Goal: Information Seeking & Learning: Learn about a topic

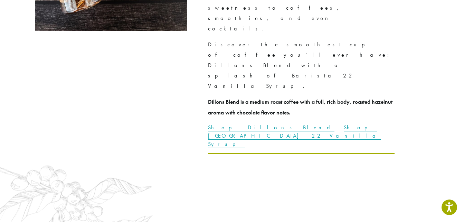
scroll to position [1658, 0]
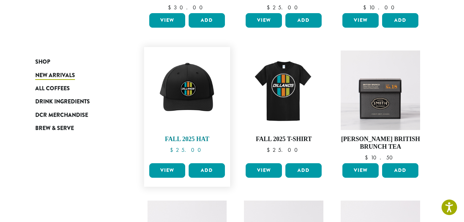
scroll to position [185, 0]
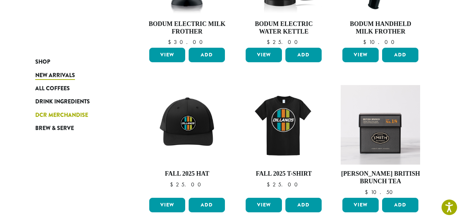
click at [58, 114] on span "DCR Merchandise" at bounding box center [61, 115] width 53 height 9
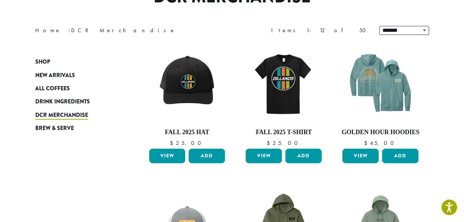
scroll to position [69, 0]
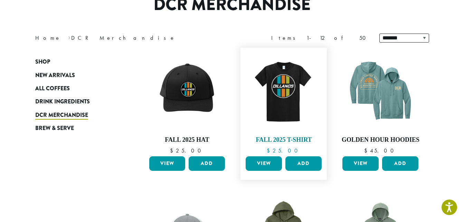
click at [284, 95] on img at bounding box center [283, 90] width 79 height 79
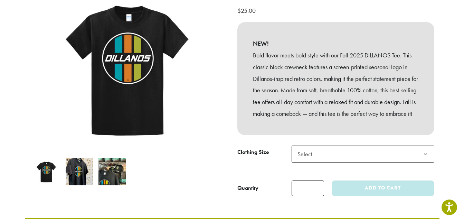
scroll to position [138, 0]
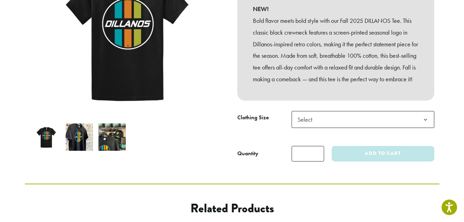
click at [72, 124] on img at bounding box center [79, 136] width 27 height 27
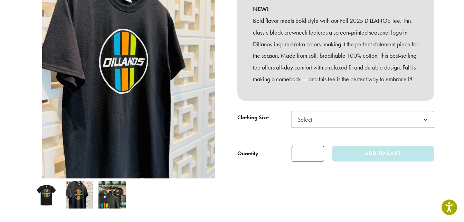
click at [107, 182] on img at bounding box center [111, 194] width 27 height 27
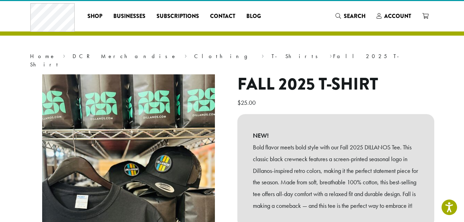
scroll to position [0, 0]
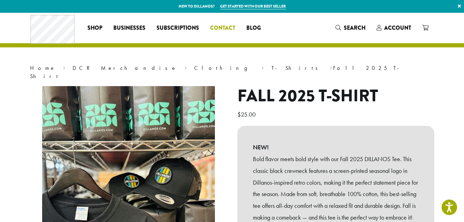
click at [221, 28] on span "Contact" at bounding box center [222, 28] width 25 height 9
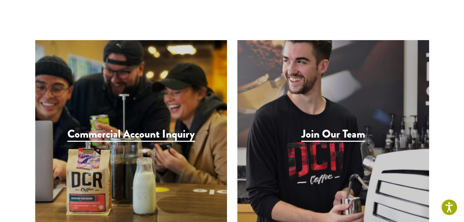
scroll to position [691, 0]
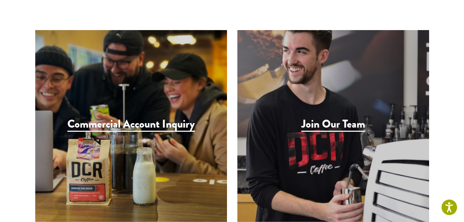
click at [332, 117] on h3 "Join Our Team" at bounding box center [333, 124] width 64 height 14
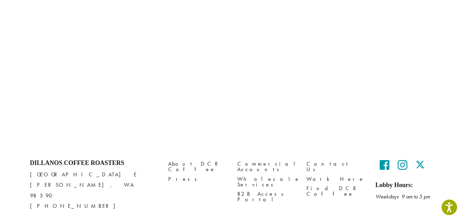
scroll to position [326, 0]
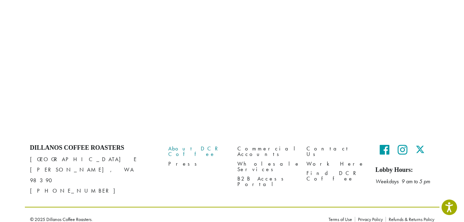
click at [184, 147] on link "About DCR Coffee" at bounding box center [197, 151] width 59 height 15
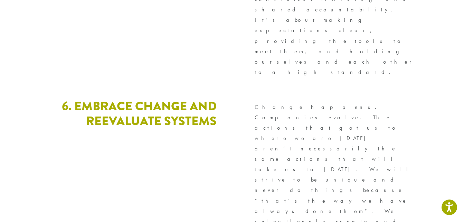
scroll to position [1937, 0]
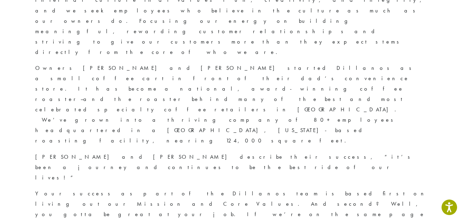
scroll to position [207, 0]
